Goal: Register for event/course

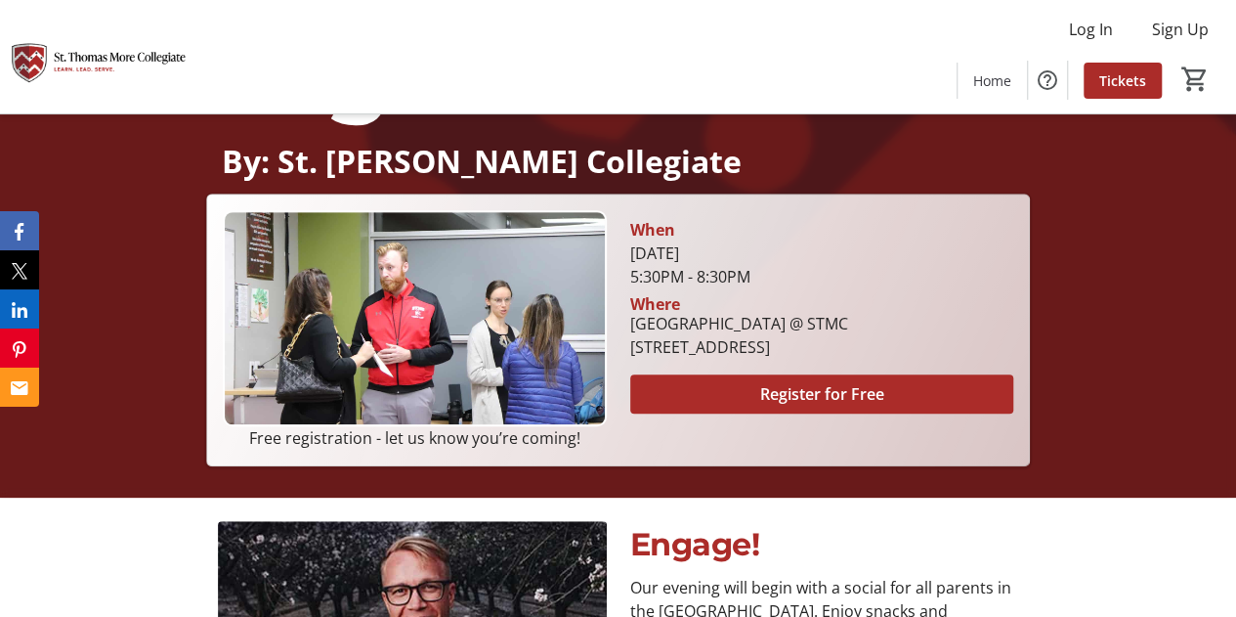
scroll to position [395, 0]
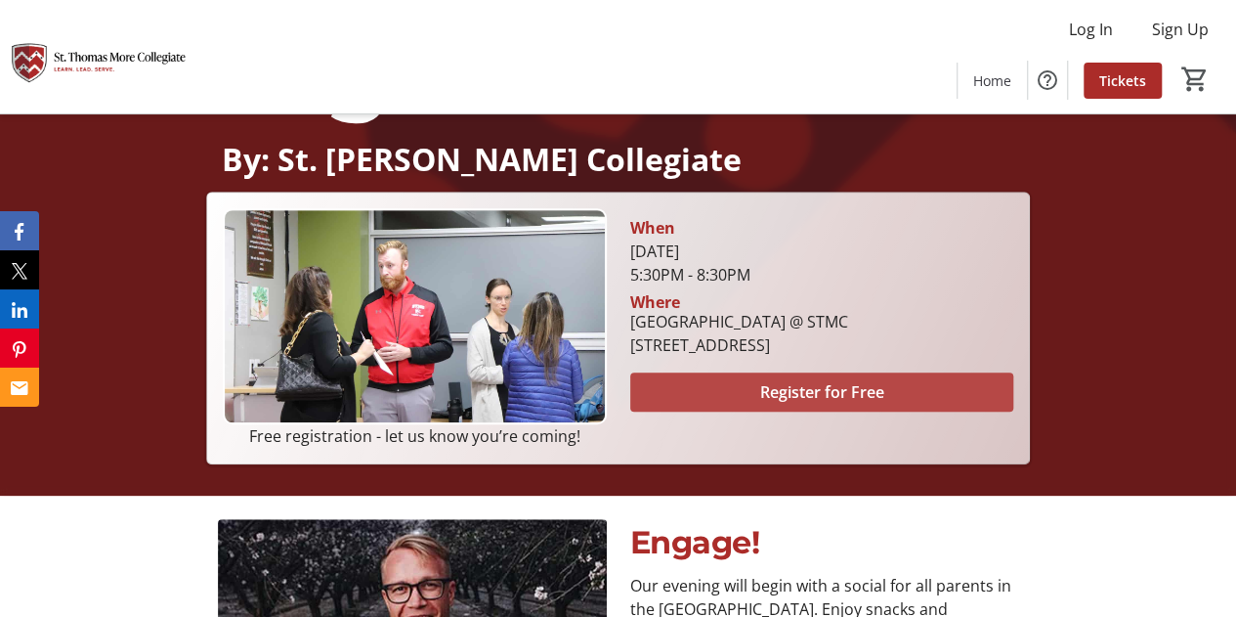
click at [777, 398] on span "Register for Free" at bounding box center [821, 391] width 124 height 23
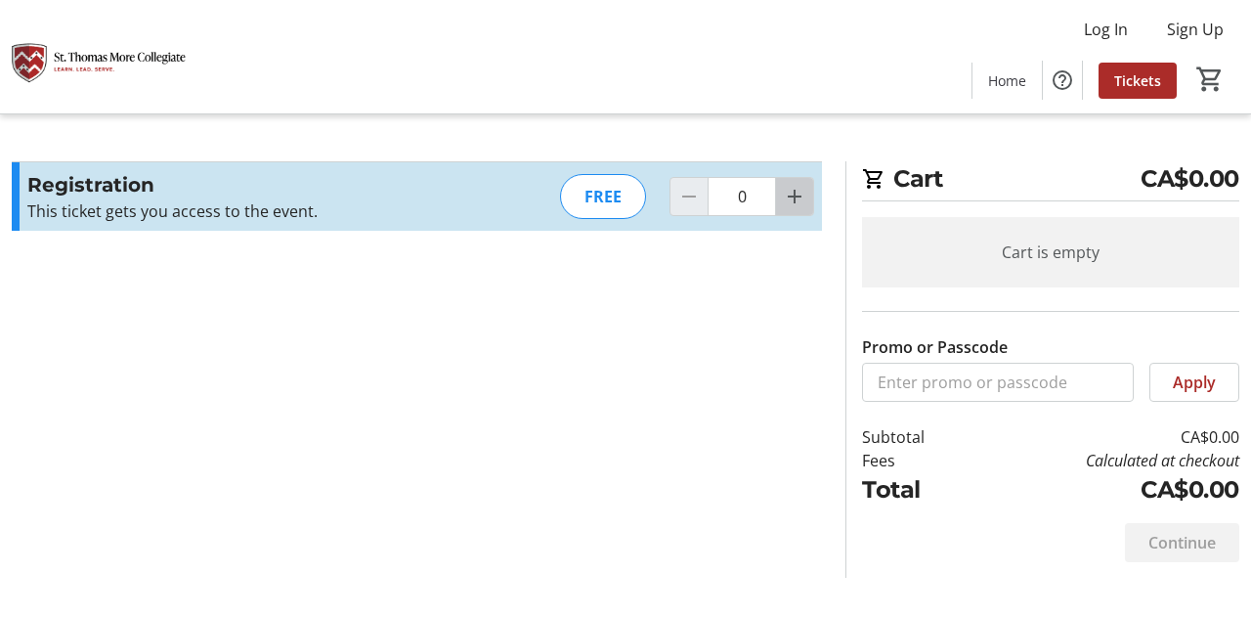
click at [785, 208] on span "Increment by one" at bounding box center [794, 196] width 37 height 37
type input "1"
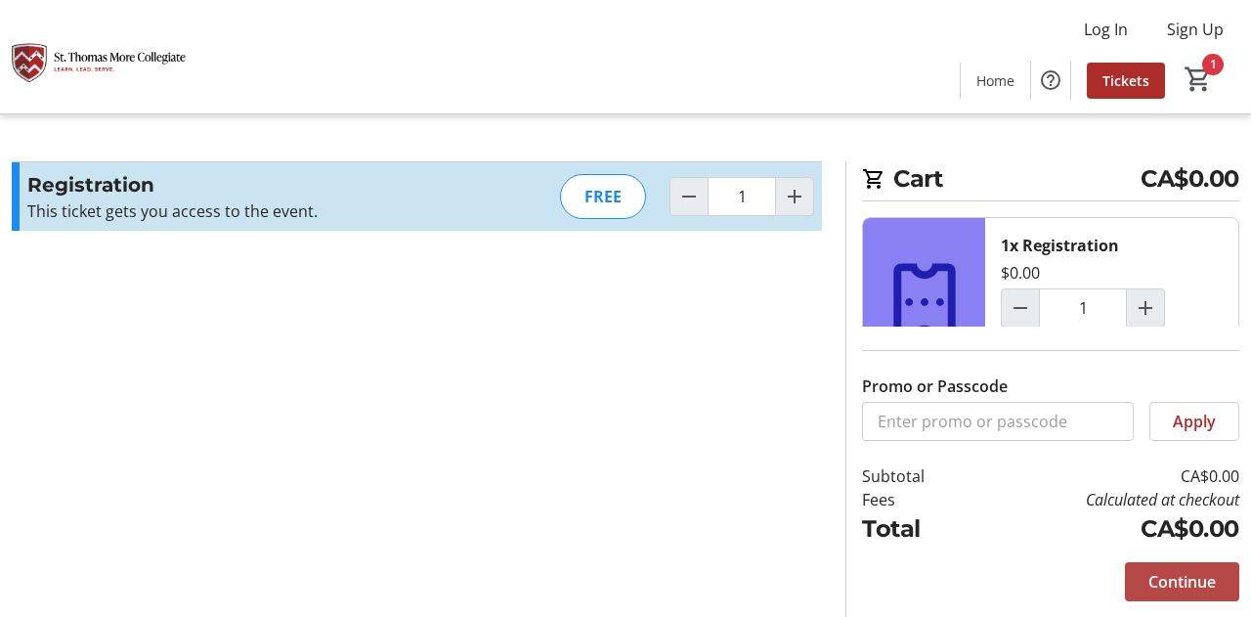
click at [1157, 591] on span "Continue" at bounding box center [1181, 581] width 67 height 23
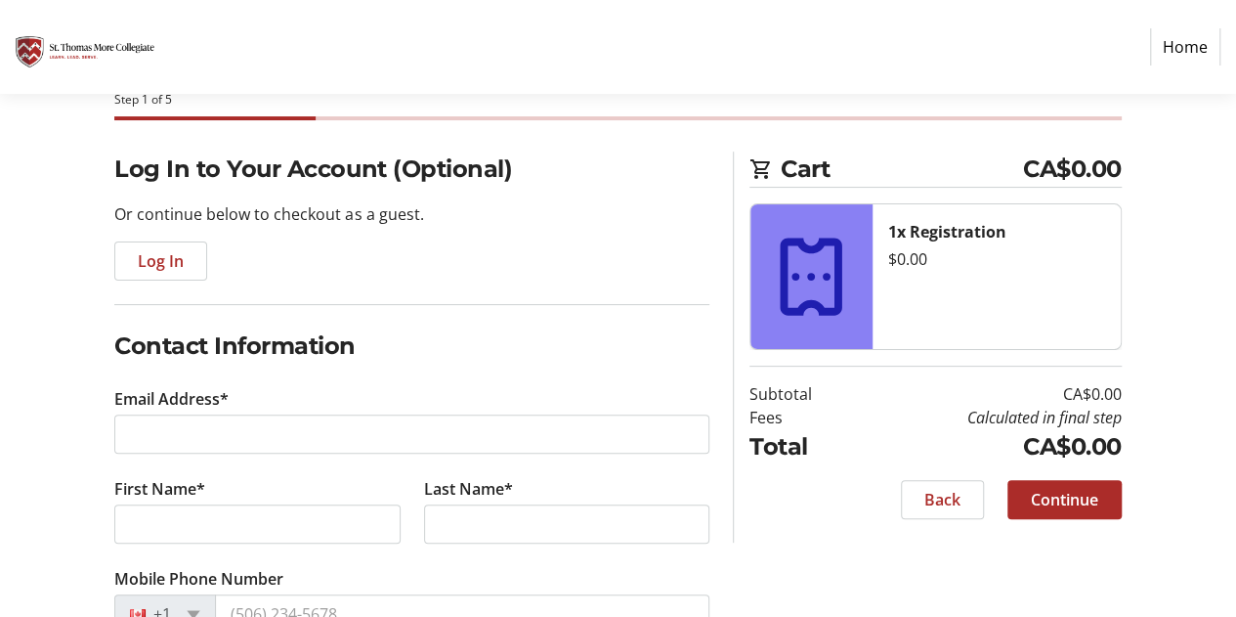
scroll to position [183, 0]
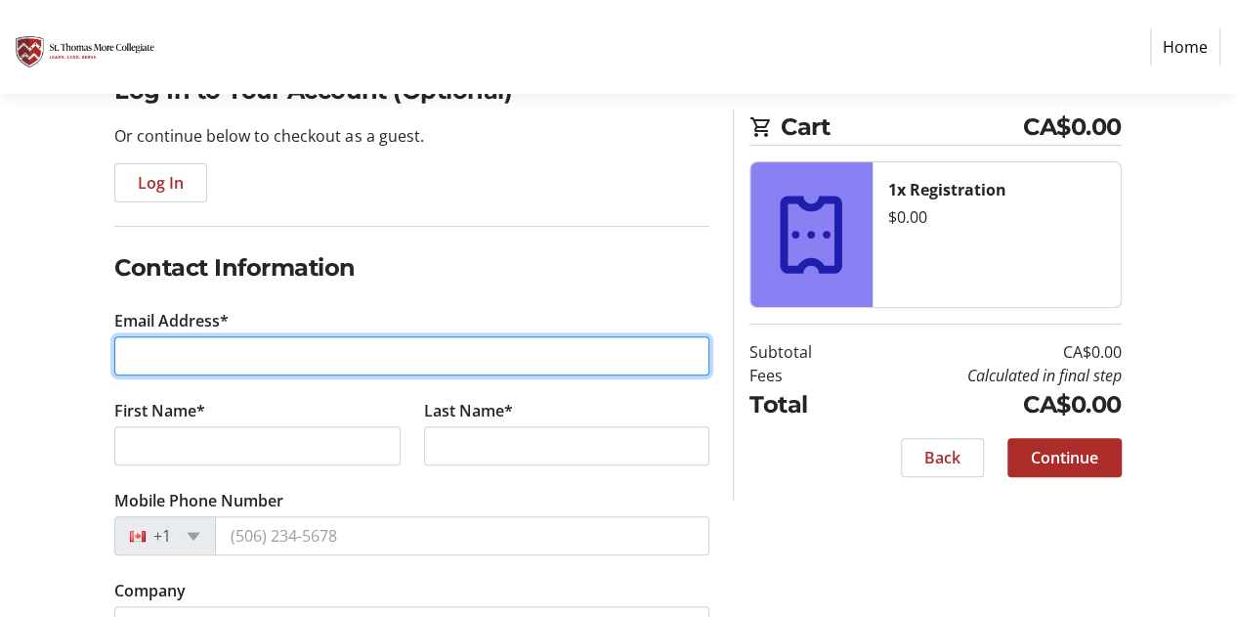
click at [658, 364] on input "Email Address*" at bounding box center [411, 355] width 595 height 39
type input "[EMAIL_ADDRESS][DOMAIN_NAME]"
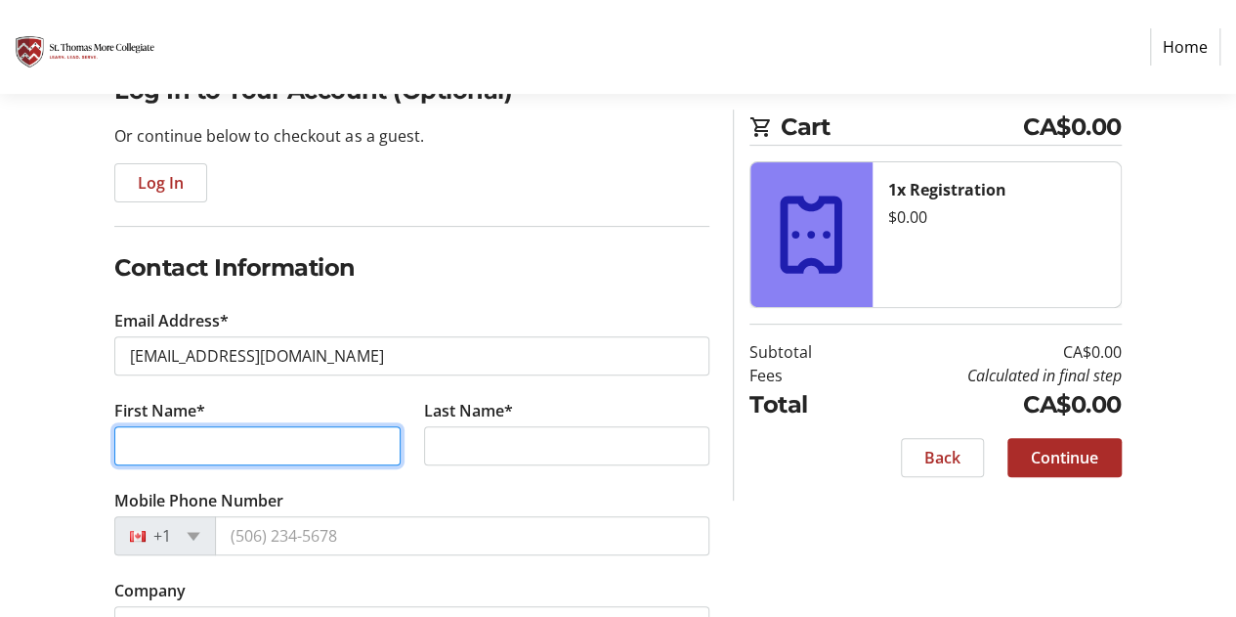
click at [295, 435] on input "First Name*" at bounding box center [256, 445] width 285 height 39
type input "[PERSON_NAME]"
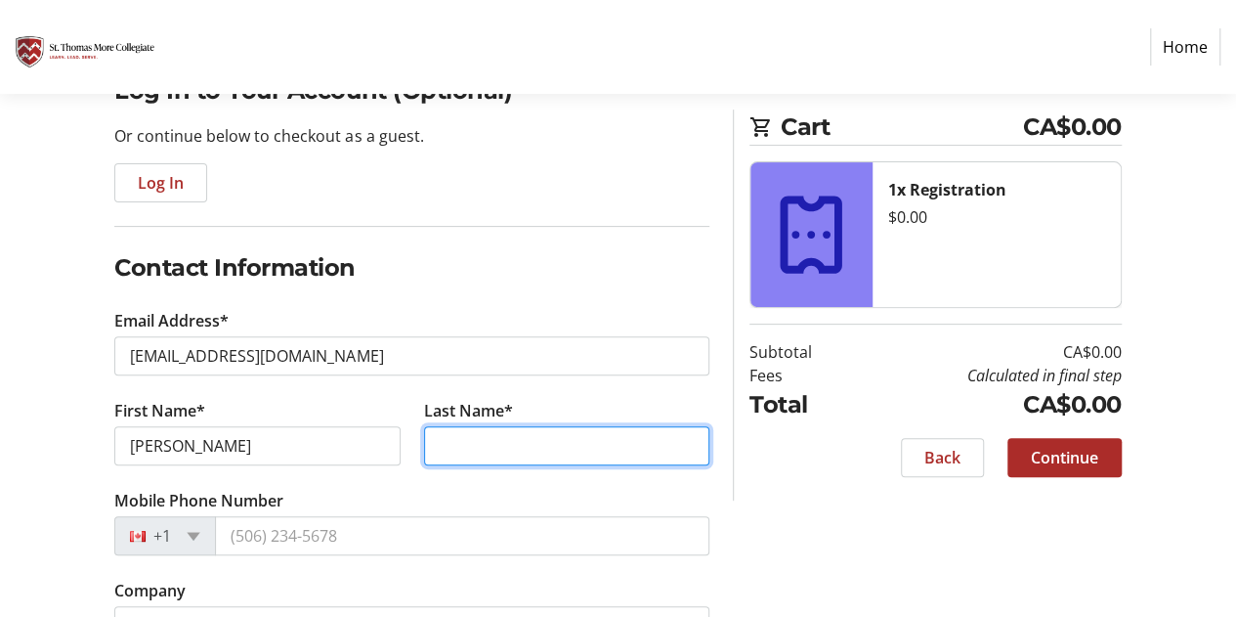
click at [438, 447] on input "Last Name*" at bounding box center [566, 445] width 285 height 39
type input "Lieu"
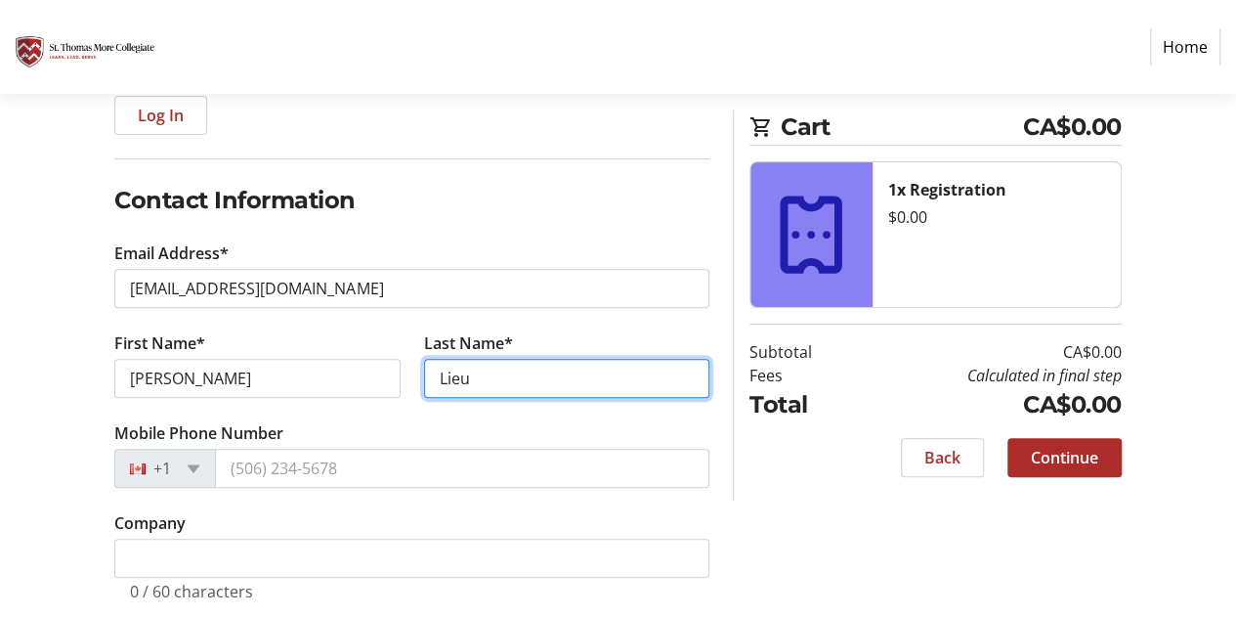
scroll to position [277, 0]
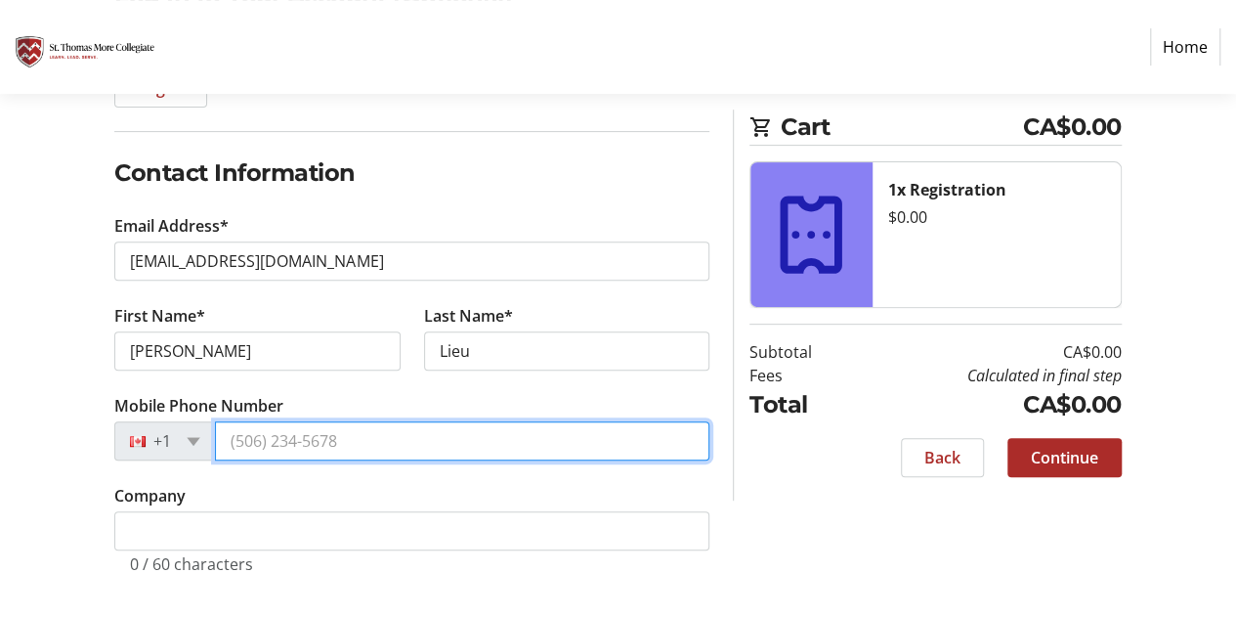
click at [530, 437] on input "Mobile Phone Number" at bounding box center [462, 440] width 494 height 39
click at [435, 438] on input "Mobile Phone Number" at bounding box center [462, 440] width 494 height 39
type input "[PHONE_NUMBER]"
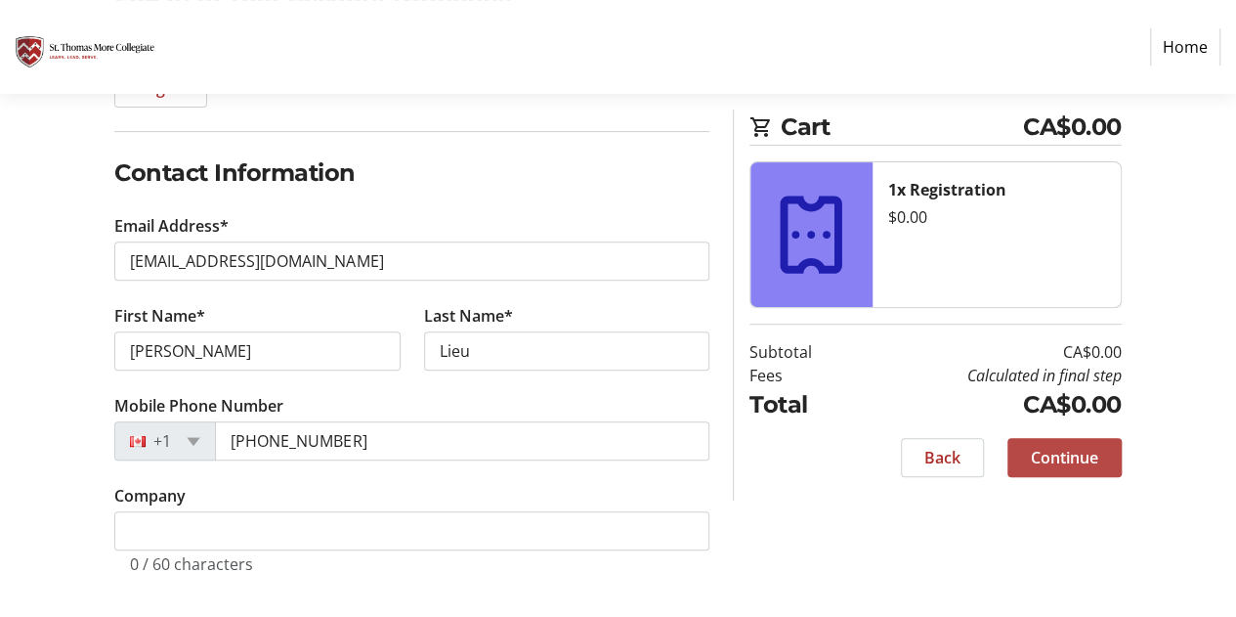
click at [1044, 446] on span "Continue" at bounding box center [1064, 457] width 67 height 23
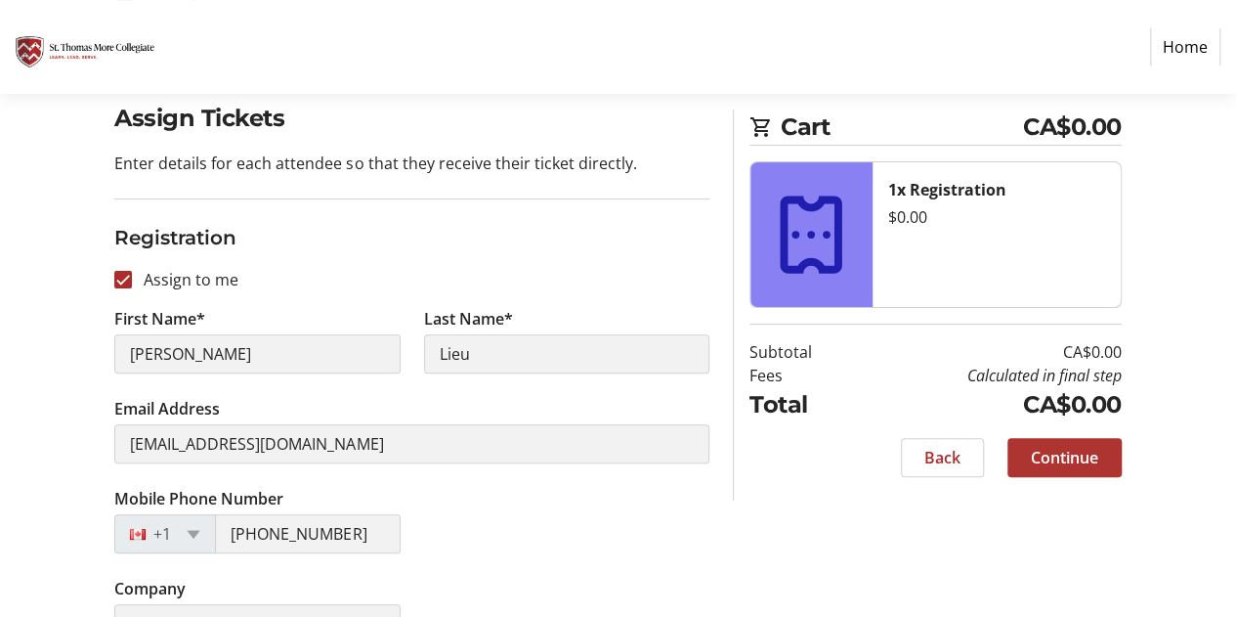
scroll to position [291, 0]
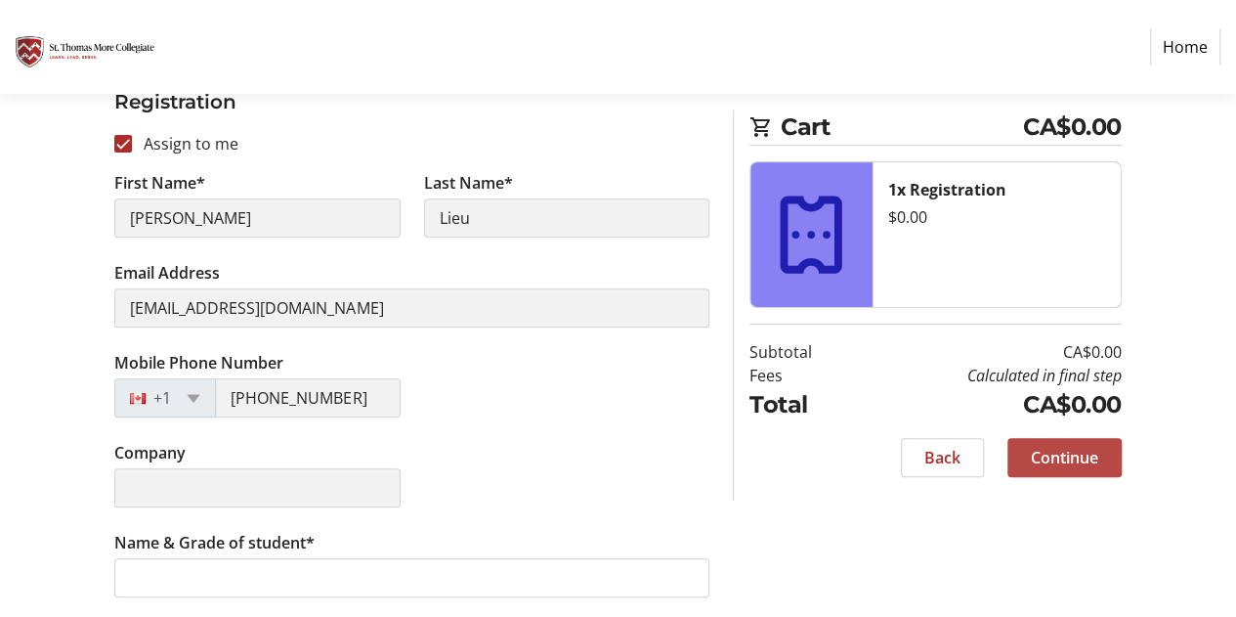
click at [1080, 458] on span "Continue" at bounding box center [1064, 457] width 67 height 23
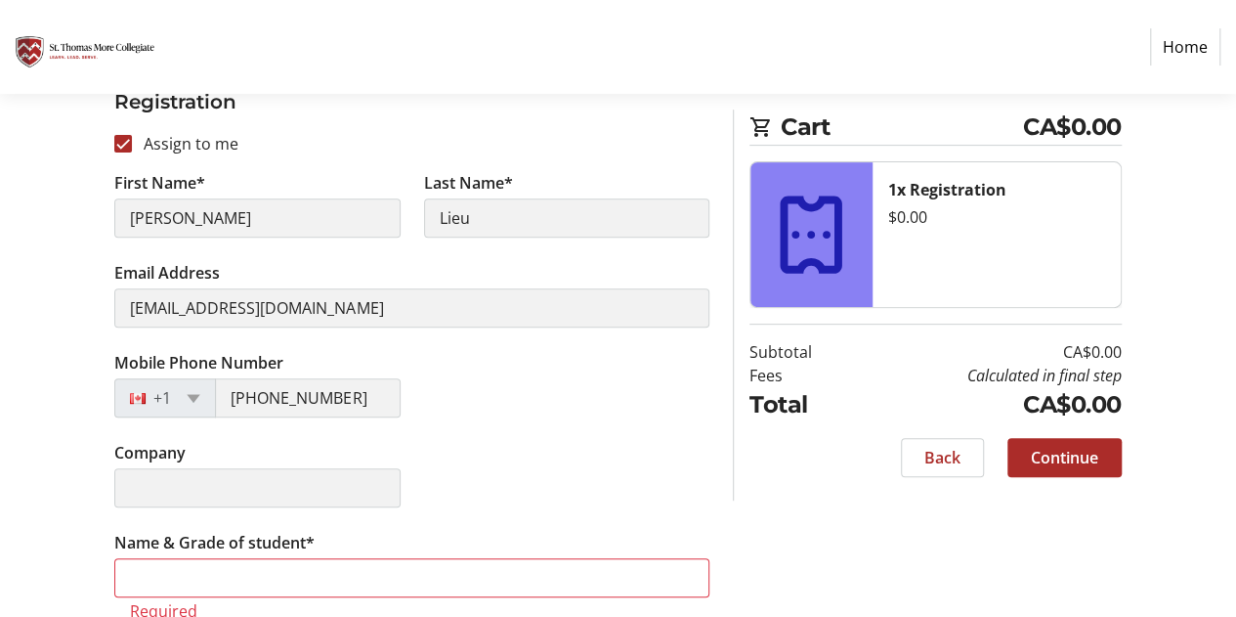
click at [573, 554] on tr-form-field "Name & Grade of student* Required" at bounding box center [411, 587] width 595 height 113
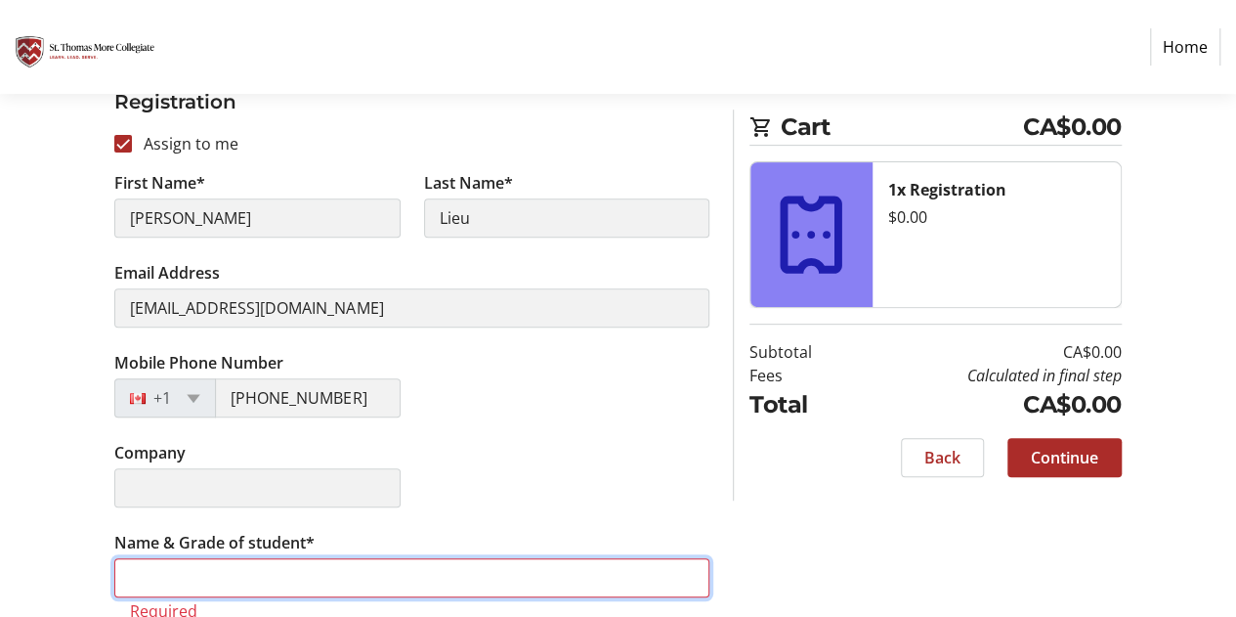
click at [564, 576] on input "Name & Grade of student*" at bounding box center [411, 577] width 595 height 39
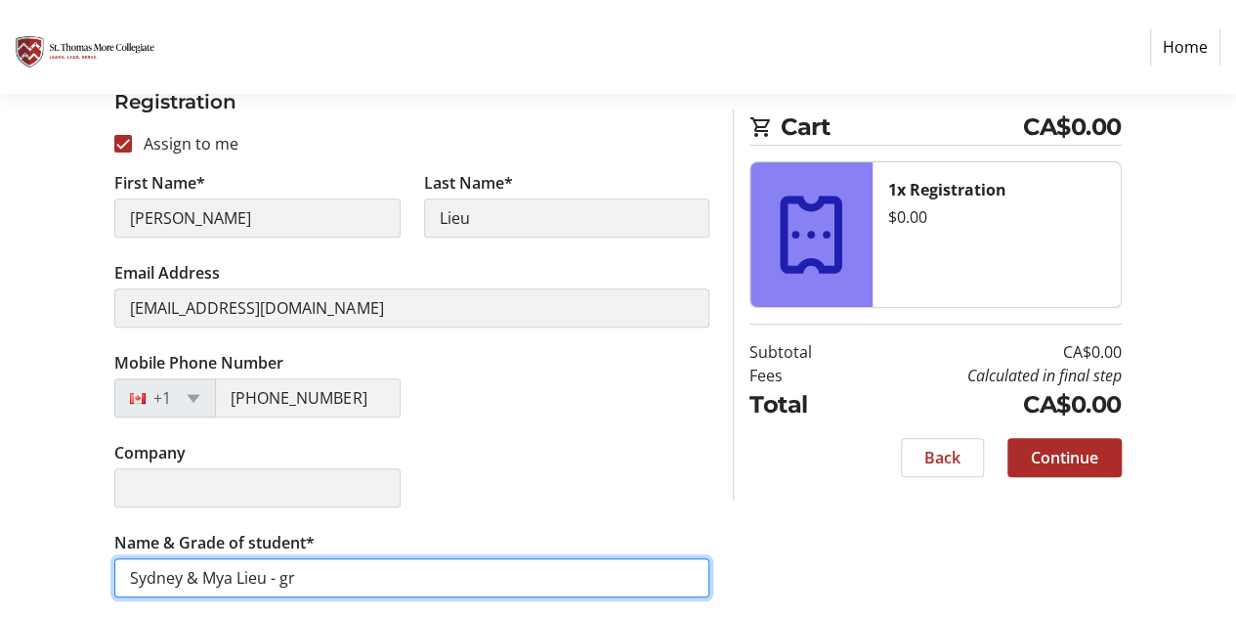
click at [184, 579] on input "Sydney & Mya Lieu - gr" at bounding box center [411, 577] width 595 height 39
click at [430, 576] on input "Sydney-gr. 10 & Mya- gr. 8; Lieu - gr" at bounding box center [411, 577] width 595 height 39
type input "Sydney-gr. 10 & Mya- gr. 8; [GEOGRAPHIC_DATA]"
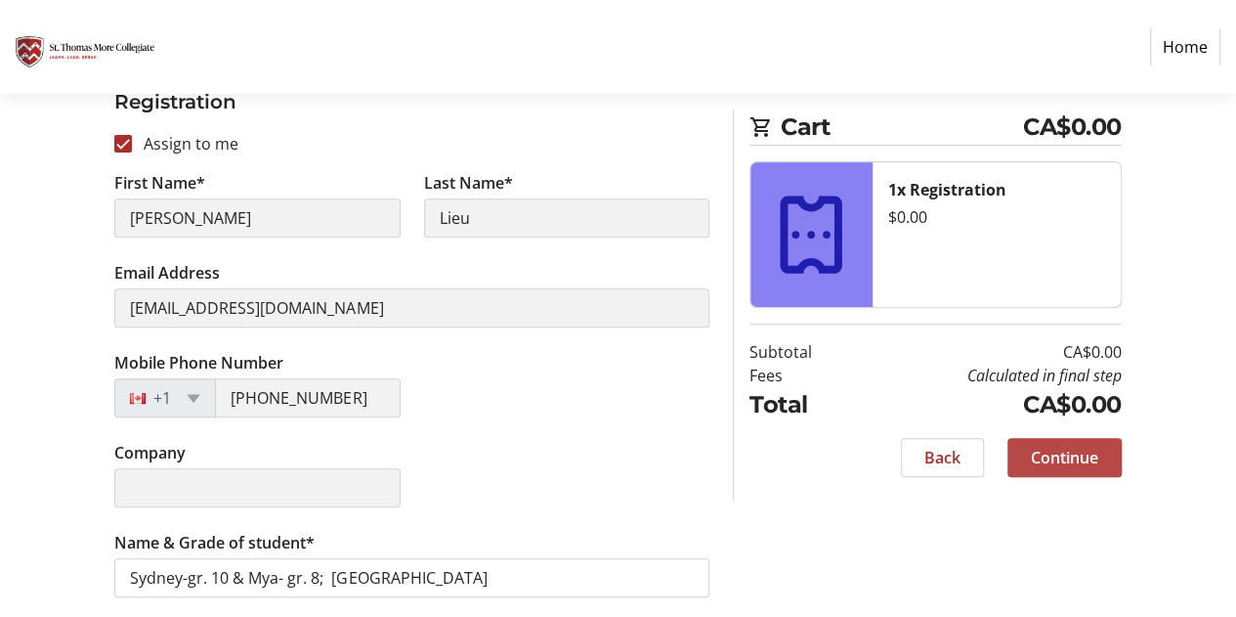
click at [1046, 448] on span "Continue" at bounding box center [1064, 457] width 67 height 23
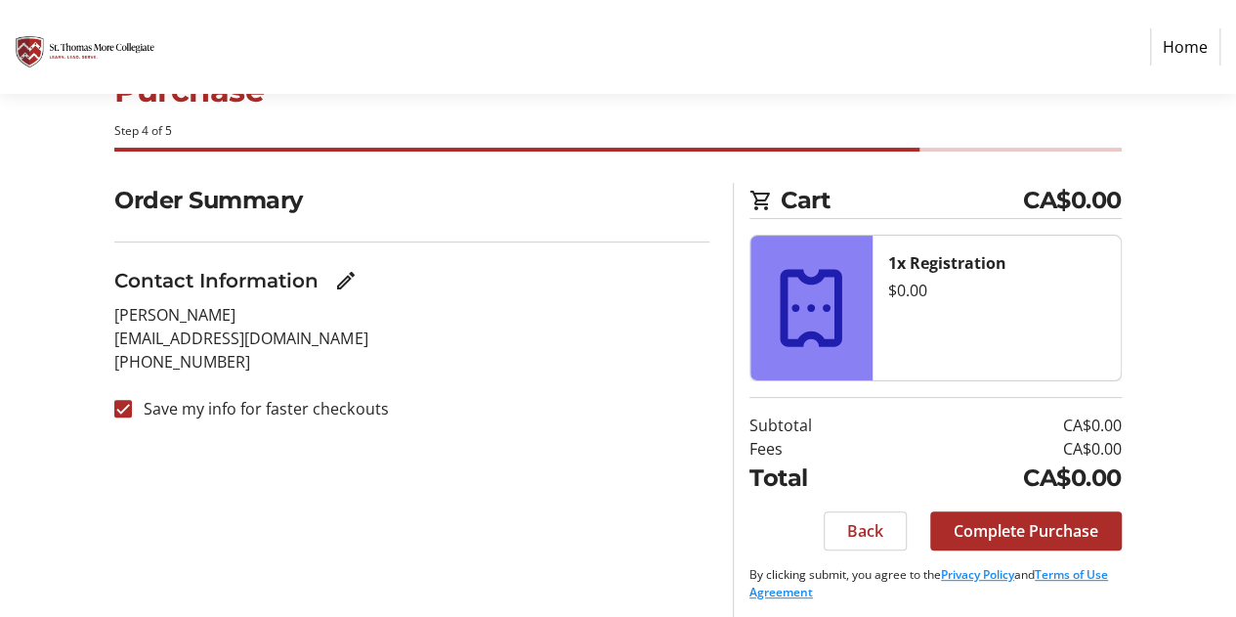
scroll to position [76, 0]
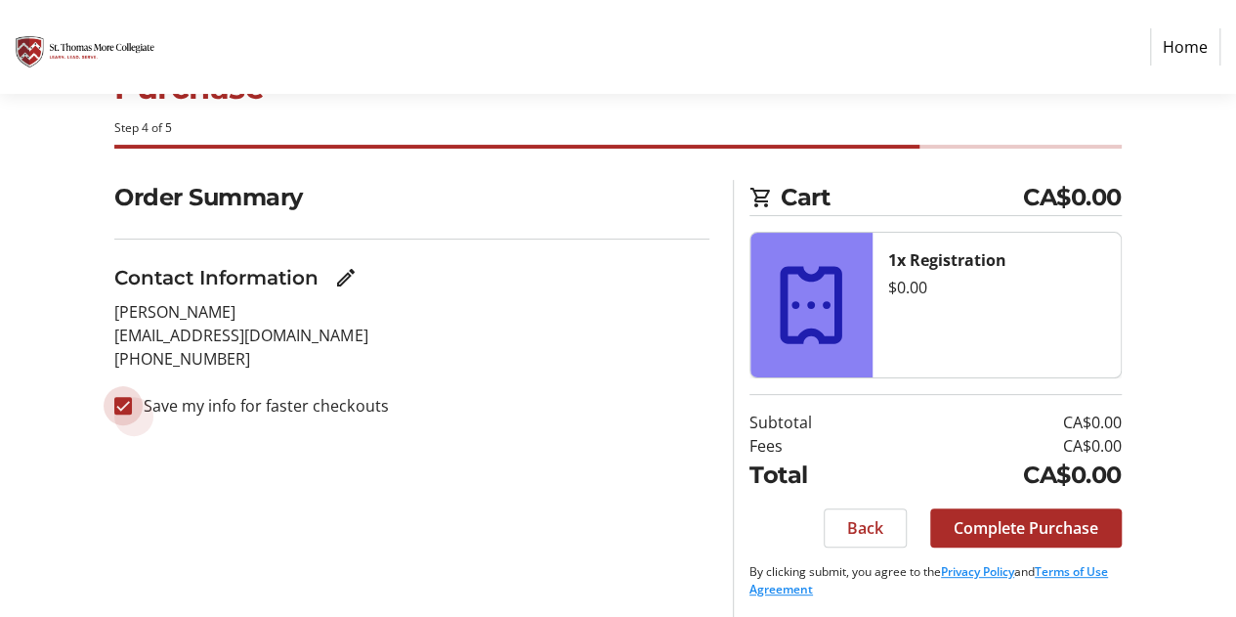
click at [119, 405] on input "Save my info for faster checkouts" at bounding box center [123, 406] width 18 height 18
checkbox input "false"
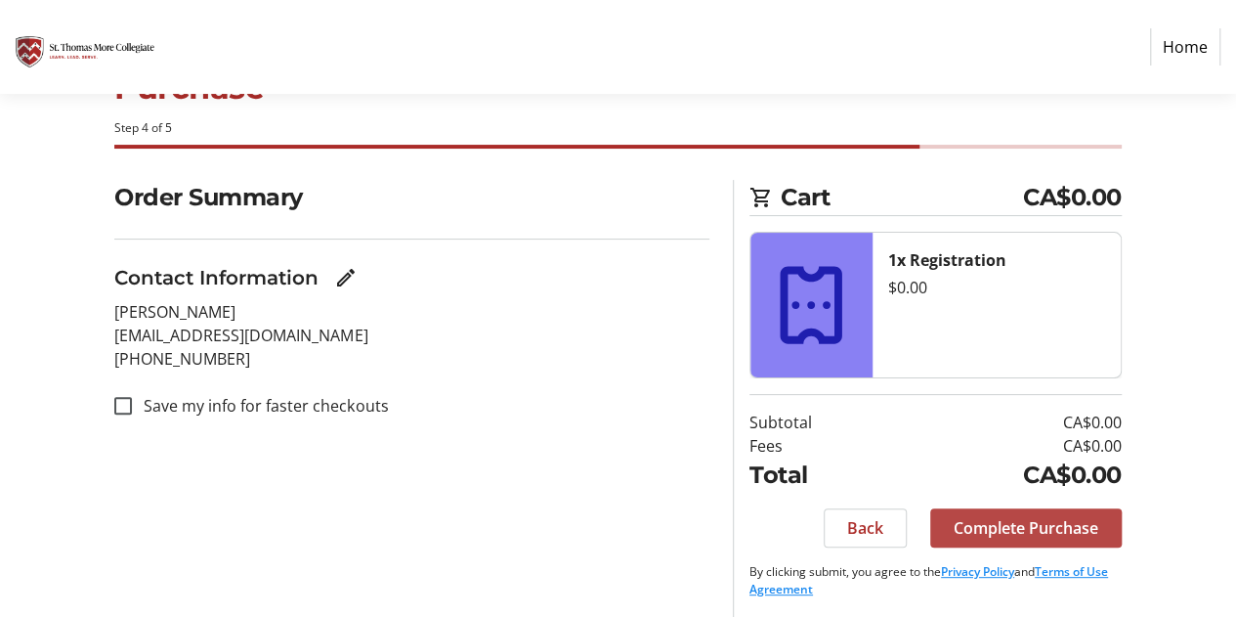
click at [958, 527] on span "Complete Purchase" at bounding box center [1026, 527] width 145 height 23
